Goal: Task Accomplishment & Management: Use online tool/utility

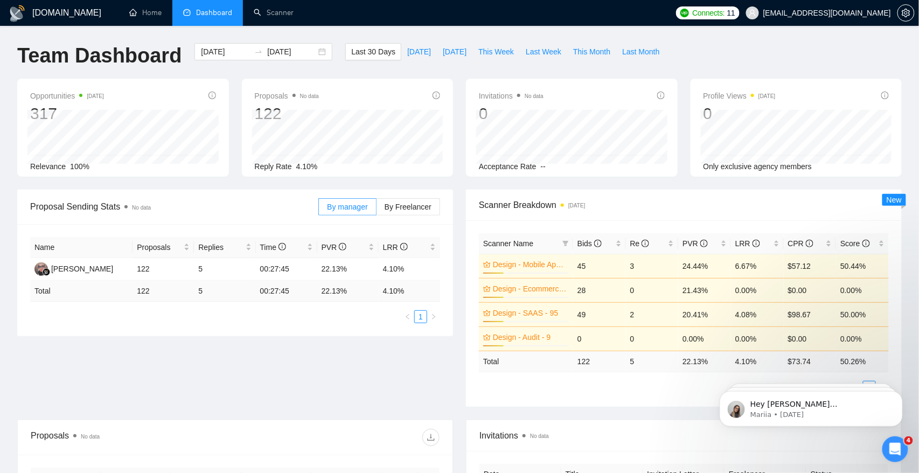
click at [301, 33] on div "[DOMAIN_NAME] Home Dashboard Scanner Connects: 11 [EMAIL_ADDRESS][DOMAIN_NAME] …" at bounding box center [459, 423] width 919 height 846
click at [284, 12] on link "Scanner" at bounding box center [274, 12] width 40 height 9
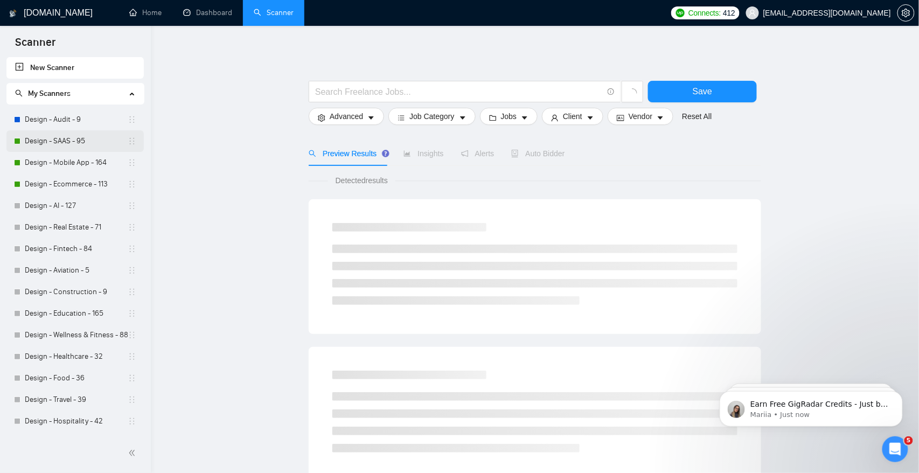
click at [101, 138] on link "Design - SAAS - 95" at bounding box center [76, 141] width 103 height 22
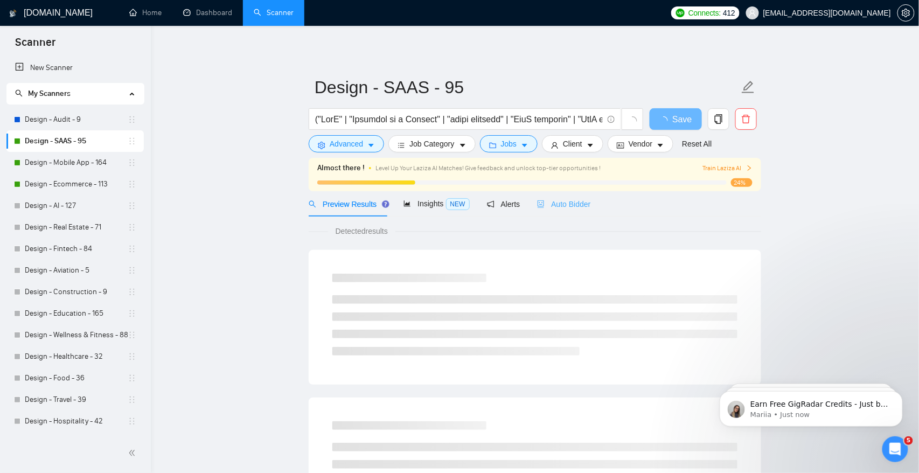
click at [573, 214] on div "Auto Bidder" at bounding box center [563, 203] width 53 height 25
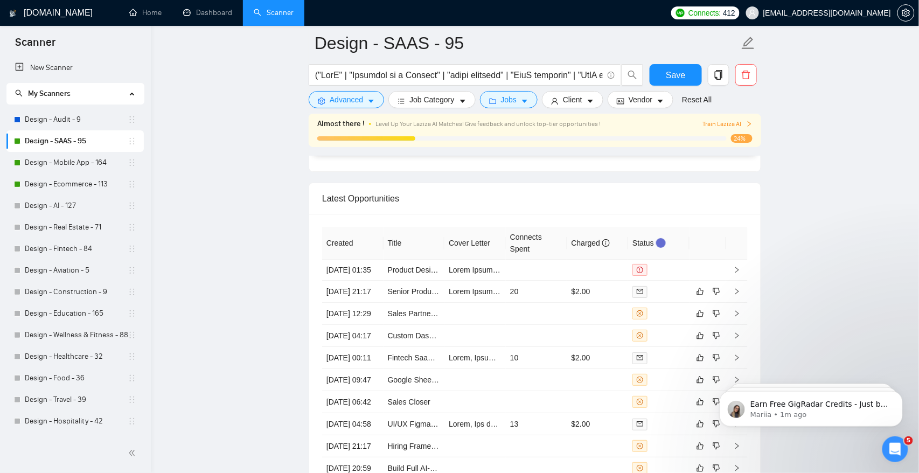
scroll to position [2653, 0]
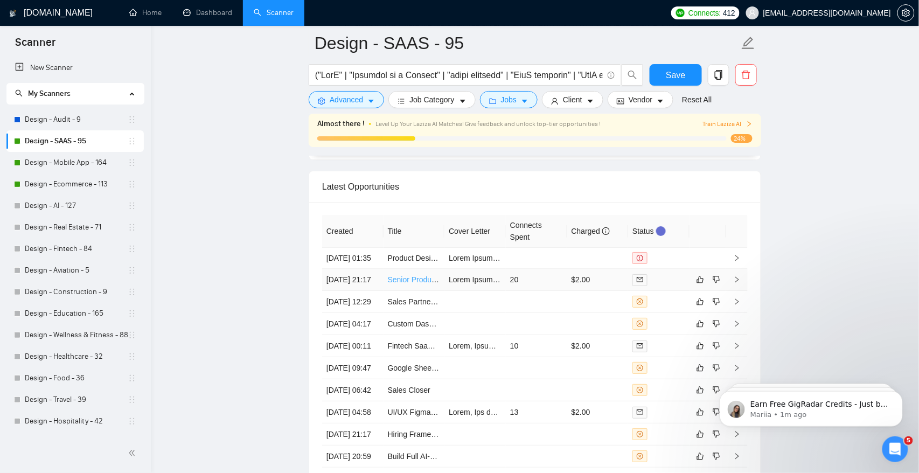
click at [425, 284] on link "Senior Product Manager Needed for Innovative Projects" at bounding box center [481, 279] width 187 height 9
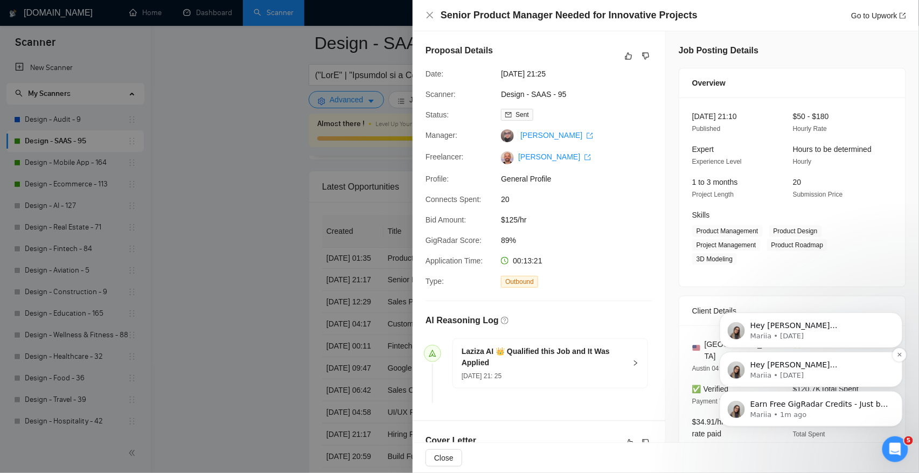
click at [863, 368] on p "Hey [PERSON_NAME][EMAIL_ADDRESS][DOMAIN_NAME], Looks like your Upwork agency Un…" at bounding box center [819, 364] width 139 height 11
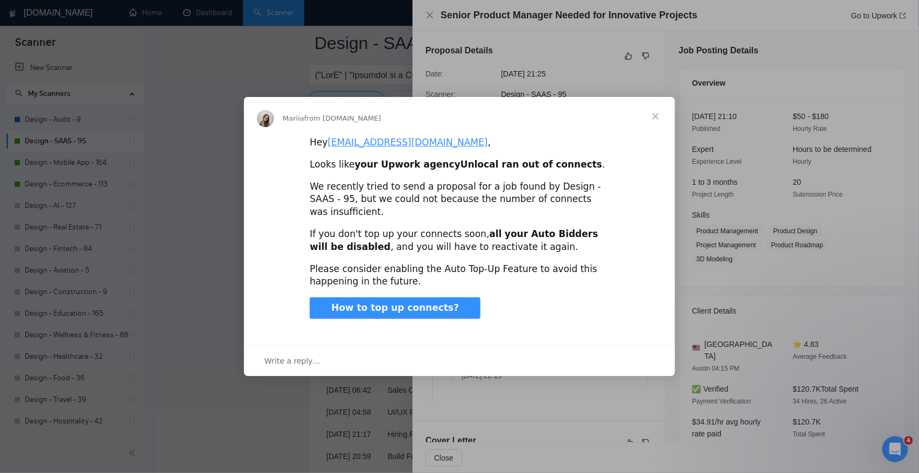
click at [655, 124] on span "Close" at bounding box center [655, 116] width 39 height 39
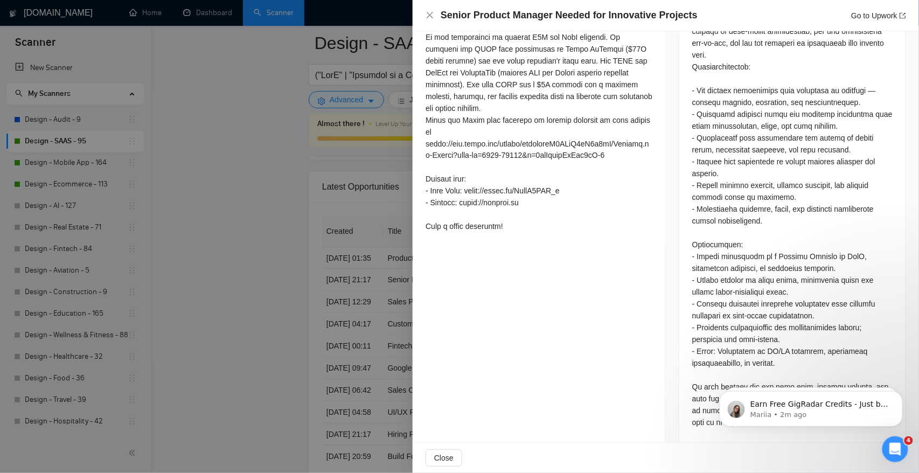
scroll to position [587, 0]
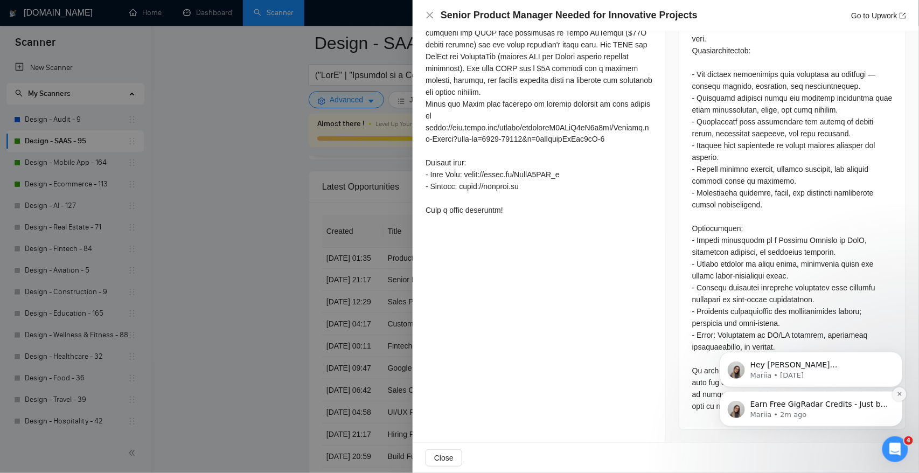
click at [897, 393] on icon "Dismiss notification" at bounding box center [899, 394] width 6 height 6
click at [897, 393] on icon "Dismiss notification" at bounding box center [899, 394] width 5 height 5
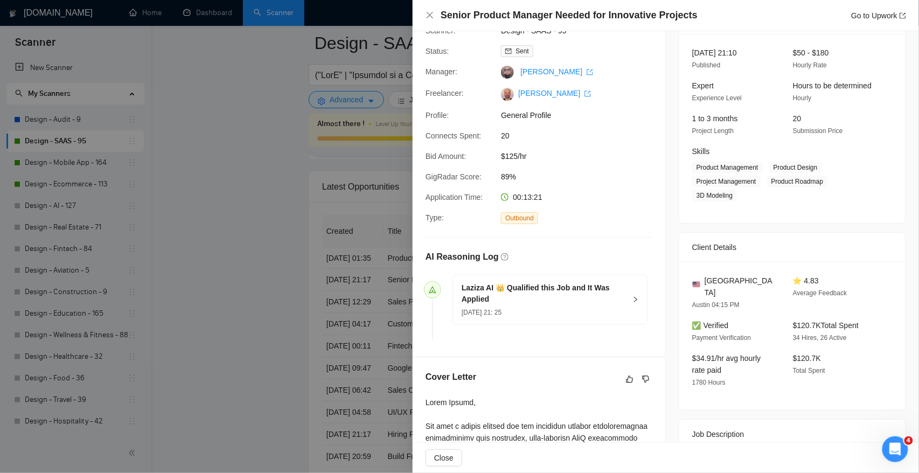
scroll to position [0, 0]
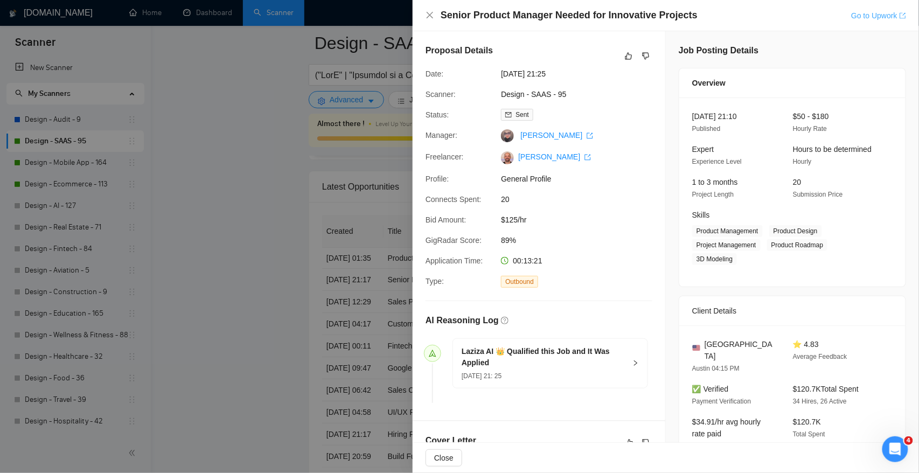
click at [866, 18] on link "Go to Upwork" at bounding box center [878, 15] width 55 height 9
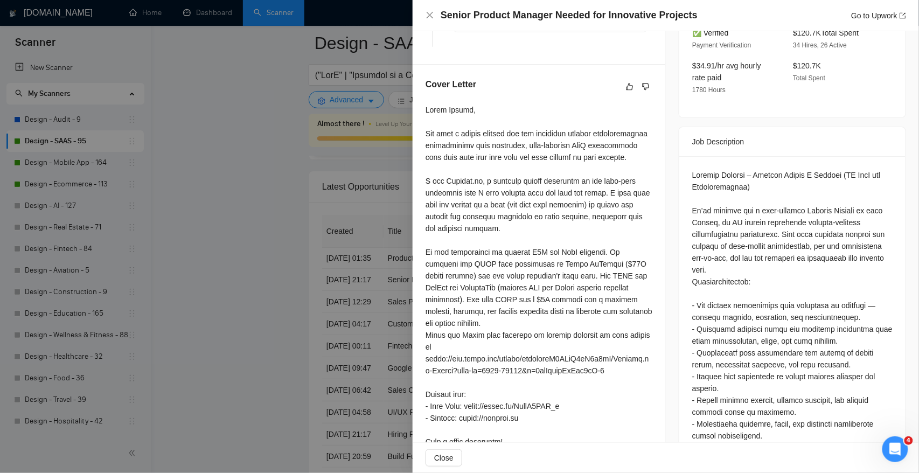
scroll to position [355, 0]
click at [205, 180] on div at bounding box center [459, 236] width 919 height 473
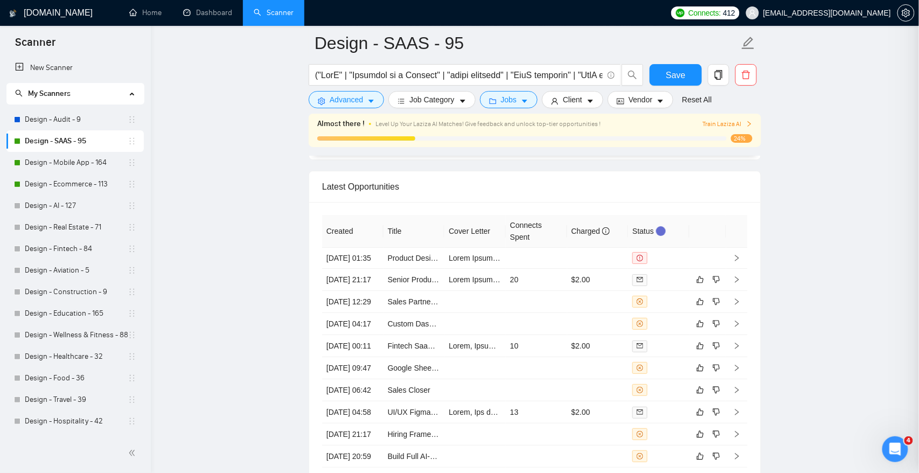
click at [234, 199] on div at bounding box center [459, 236] width 919 height 473
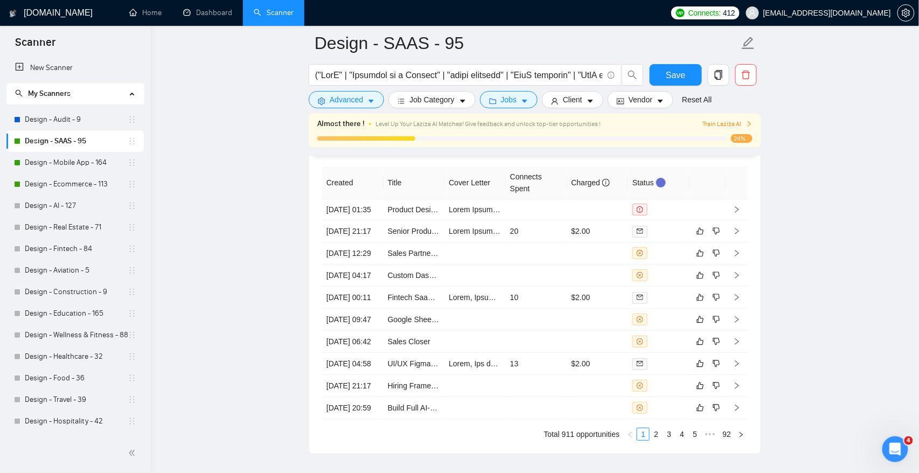
scroll to position [2701, 0]
click at [408, 214] on link "Product Designer Needed for Onboarding Flow Redesign (SaaS/Web)" at bounding box center [505, 210] width 234 height 9
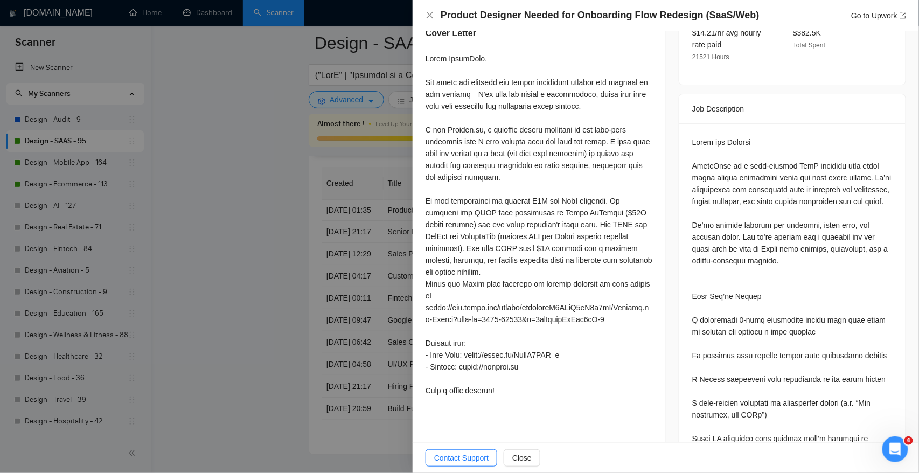
scroll to position [466, 0]
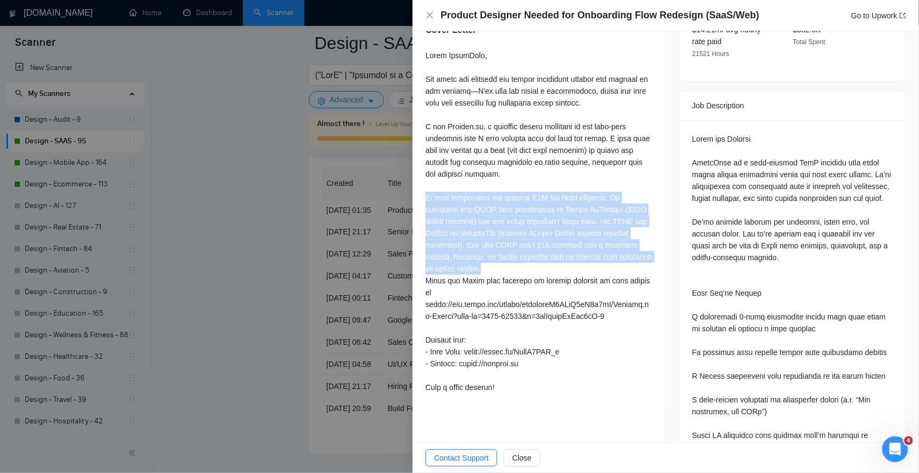
drag, startPoint x: 427, startPoint y: 197, endPoint x: 563, endPoint y: 271, distance: 155.2
click at [563, 271] on div at bounding box center [539, 222] width 227 height 344
copy div "We are experienced in complex B2B and SaaS projects. We designed the SAAS used …"
